Goal: Task Accomplishment & Management: Manage account settings

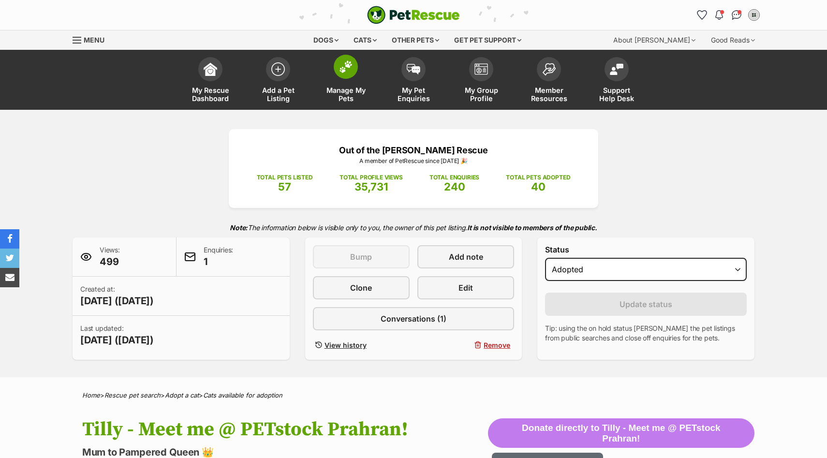
click at [348, 82] on link "Manage My Pets" at bounding box center [346, 81] width 68 height 58
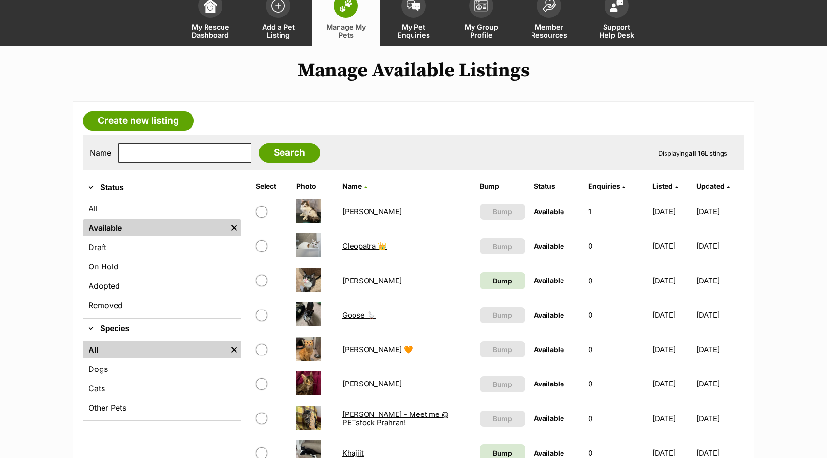
scroll to position [69, 0]
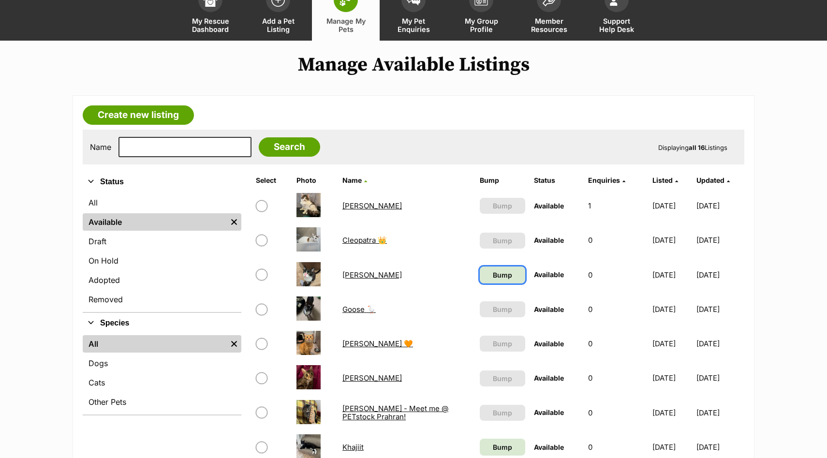
click at [493, 278] on span "Bump" at bounding box center [502, 275] width 19 height 10
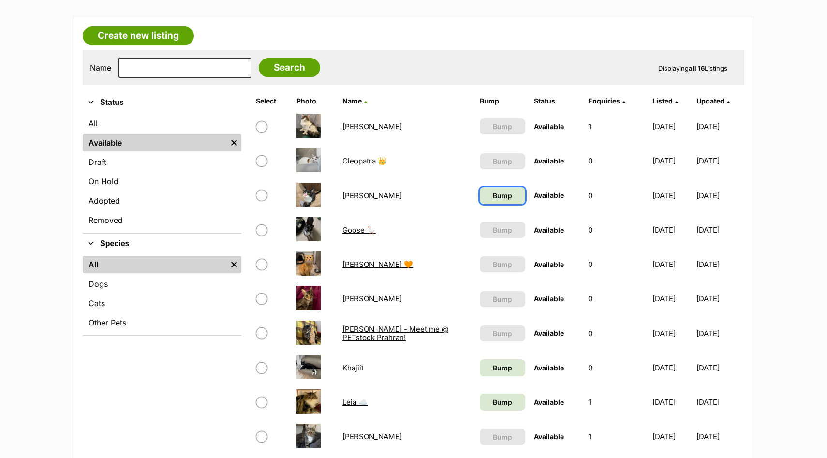
scroll to position [167, 0]
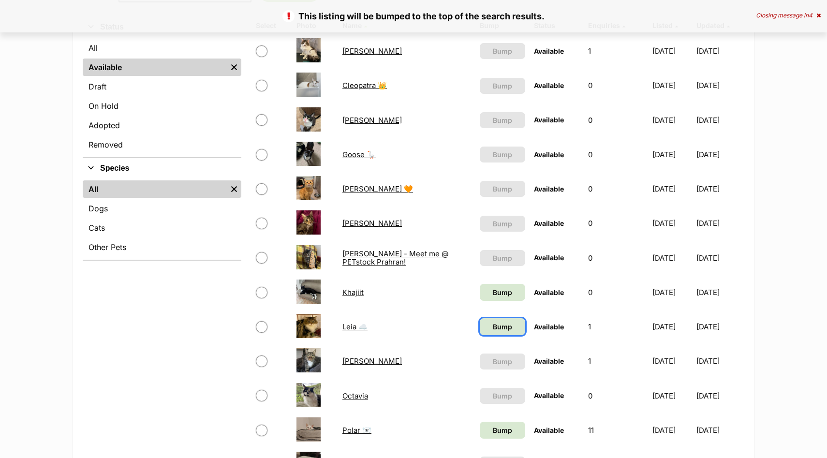
click at [493, 331] on span "Bump" at bounding box center [502, 327] width 19 height 10
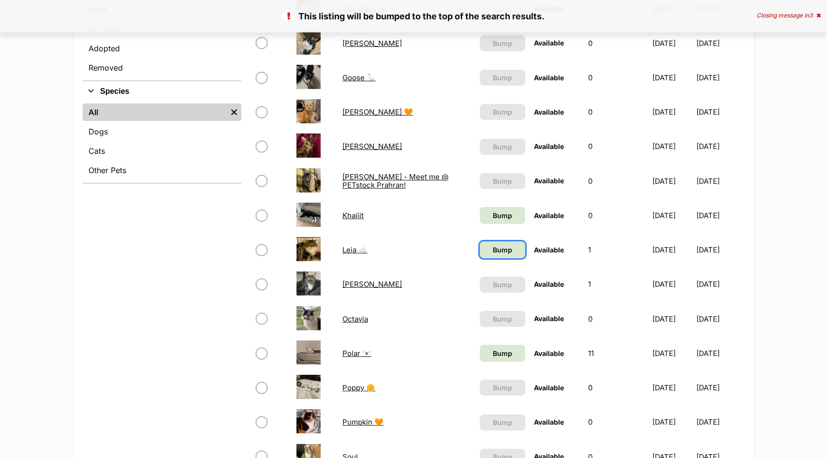
scroll to position [309, 0]
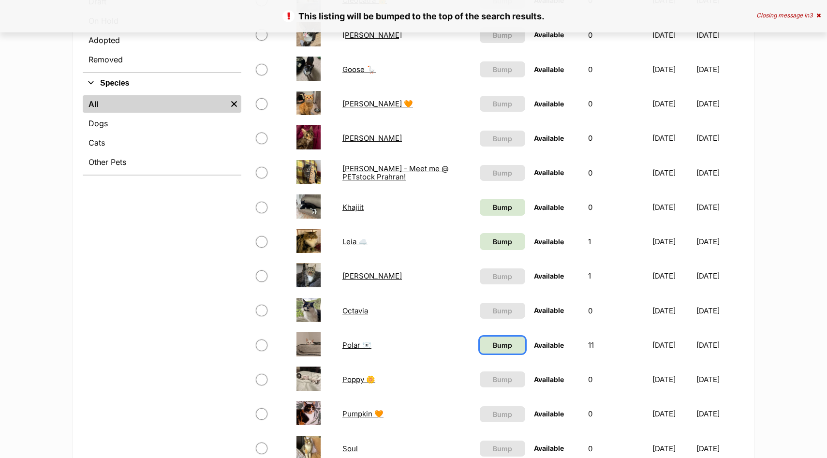
click at [493, 344] on span "Bump" at bounding box center [502, 345] width 19 height 10
click at [493, 212] on span "Bump" at bounding box center [502, 207] width 19 height 10
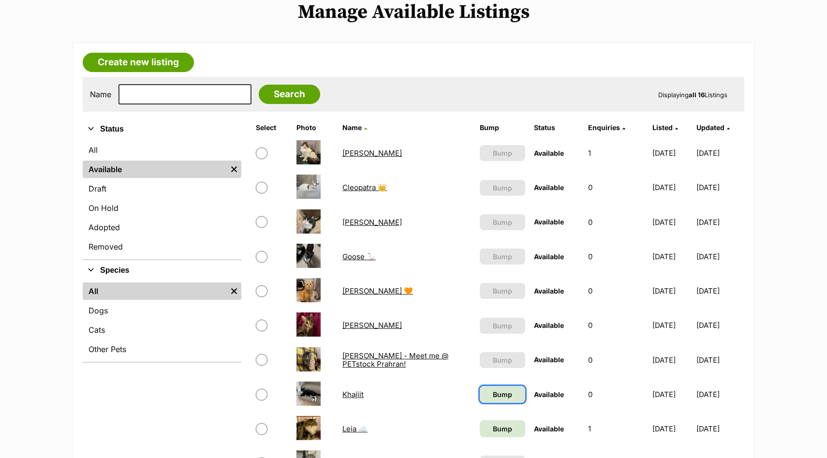
scroll to position [0, 0]
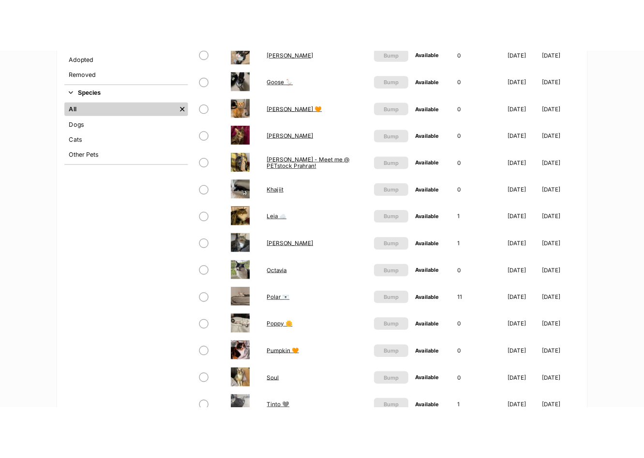
scroll to position [321, 0]
